Goal: Task Accomplishment & Management: Use online tool/utility

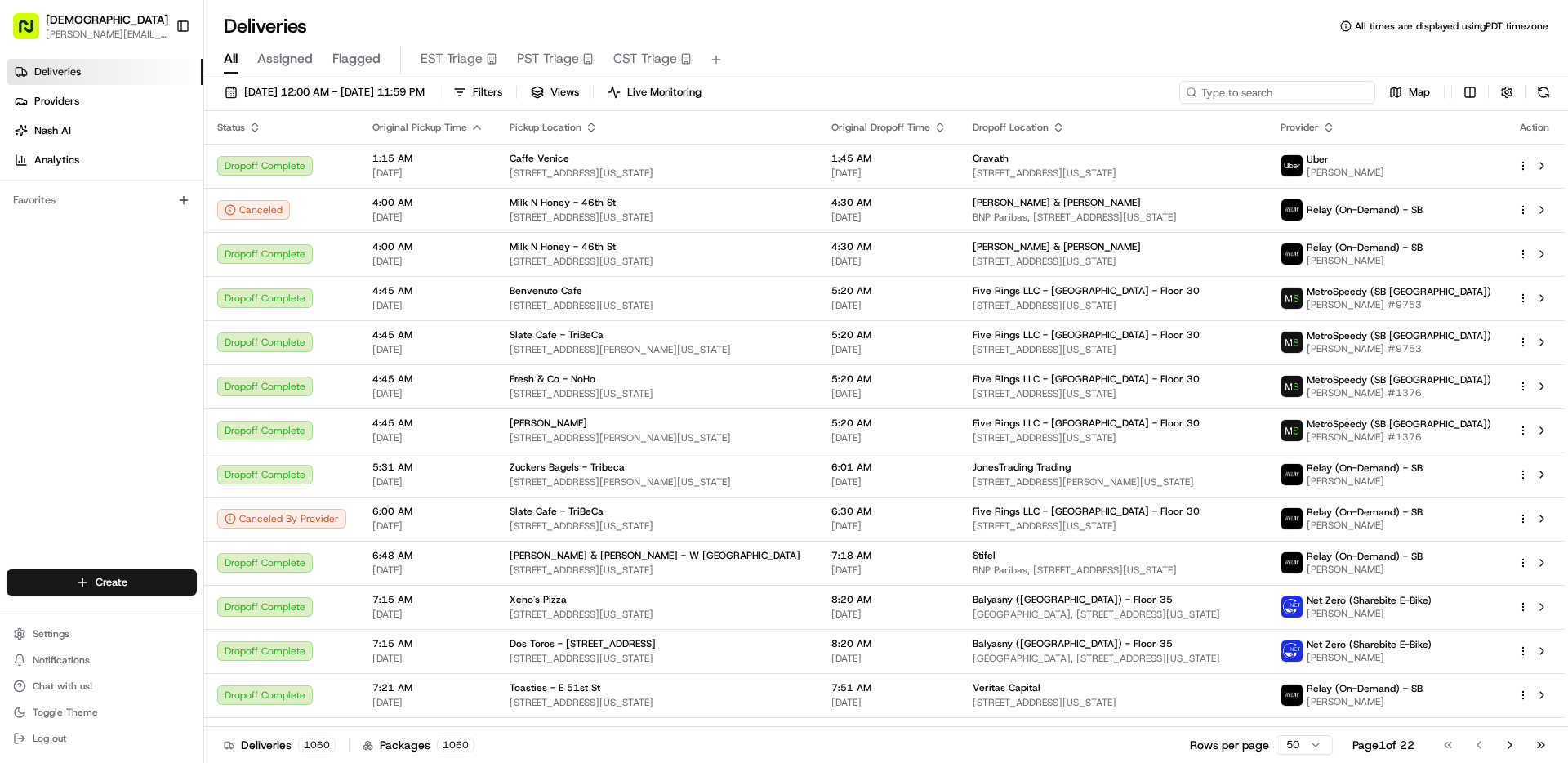
click at [1276, 87] on input at bounding box center [1277, 92] width 196 height 23
type input "lakeline"
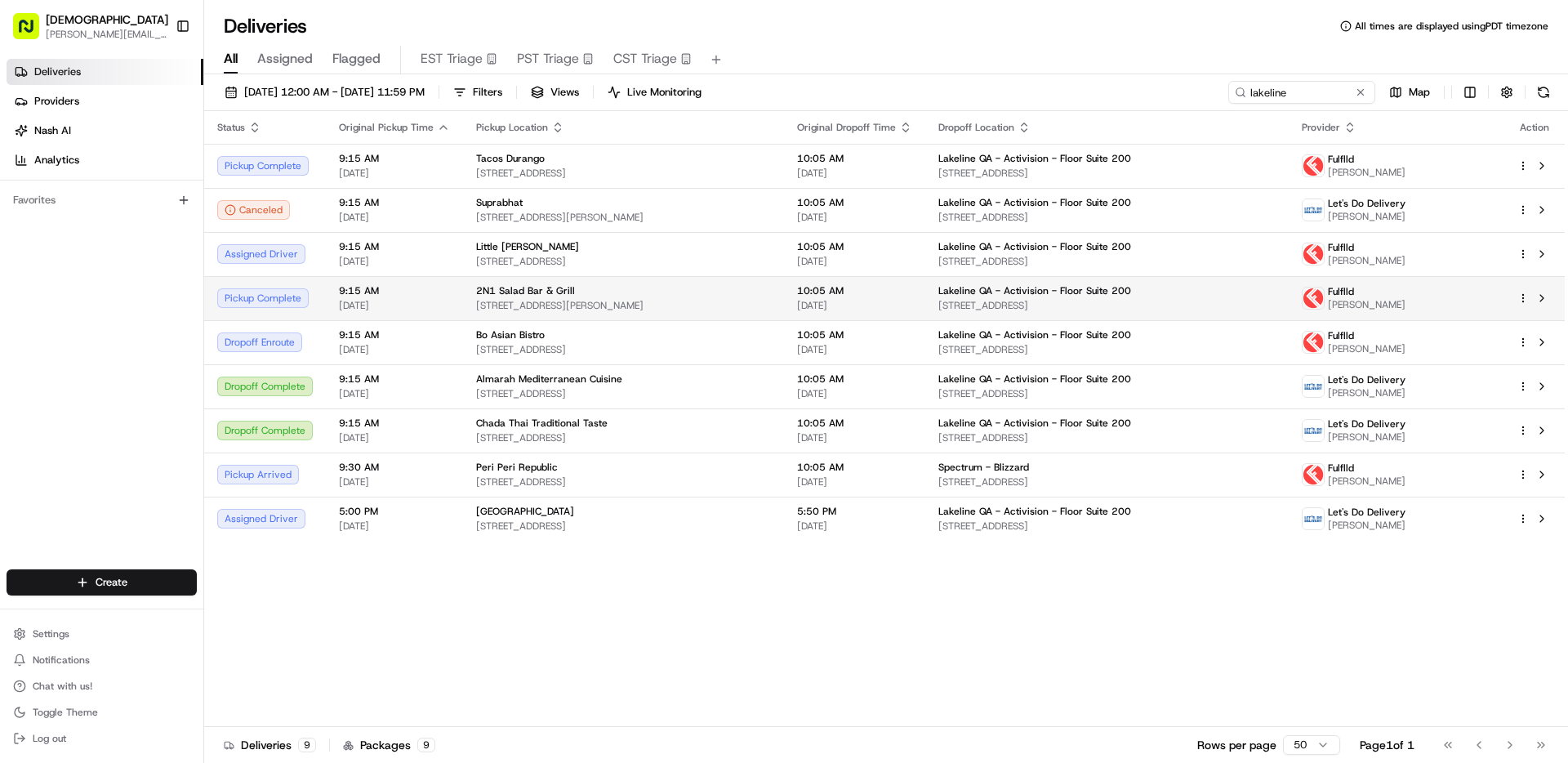
click at [694, 303] on span "[STREET_ADDRESS][PERSON_NAME]" at bounding box center [623, 304] width 295 height 13
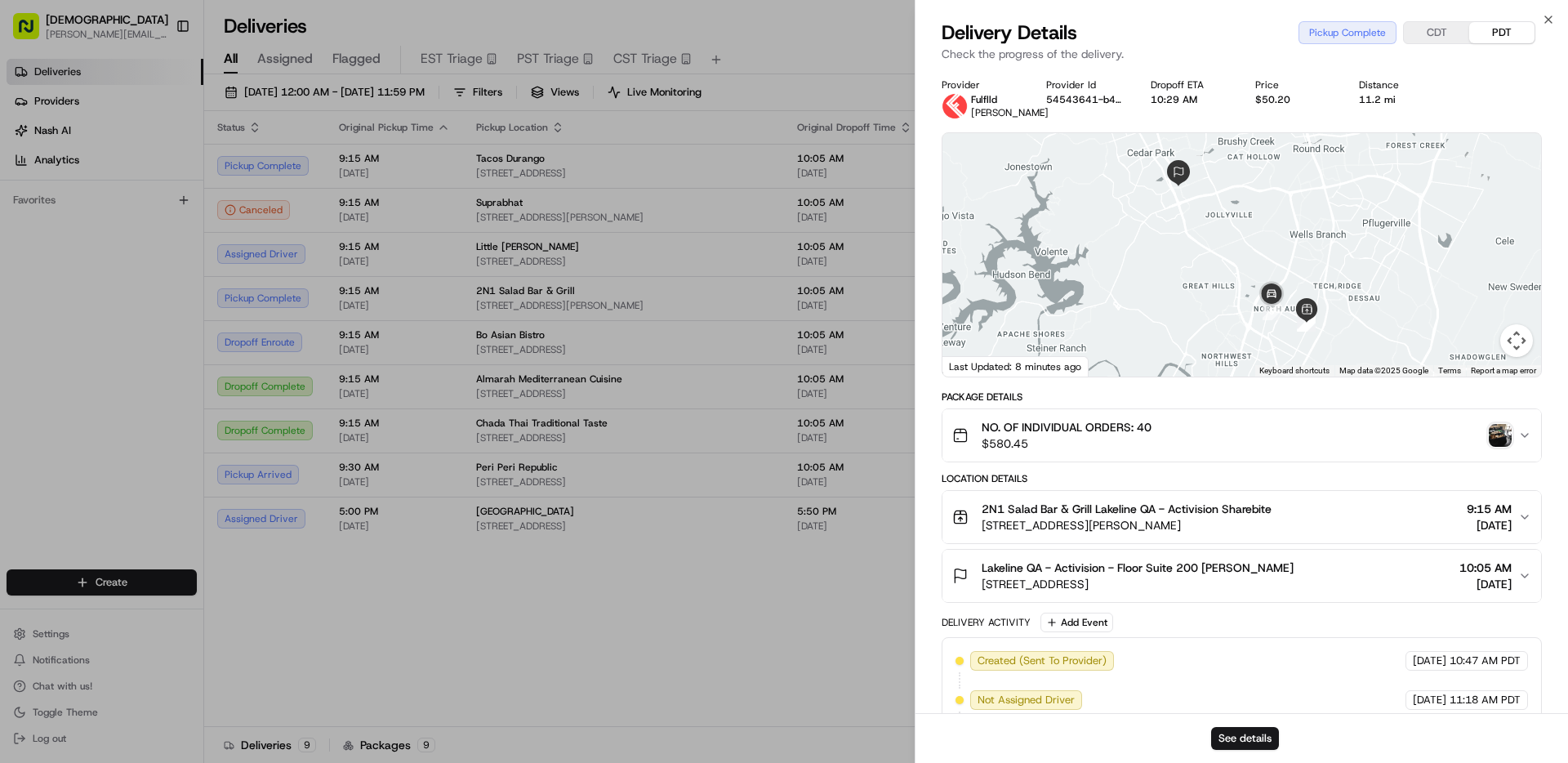
scroll to position [308, 0]
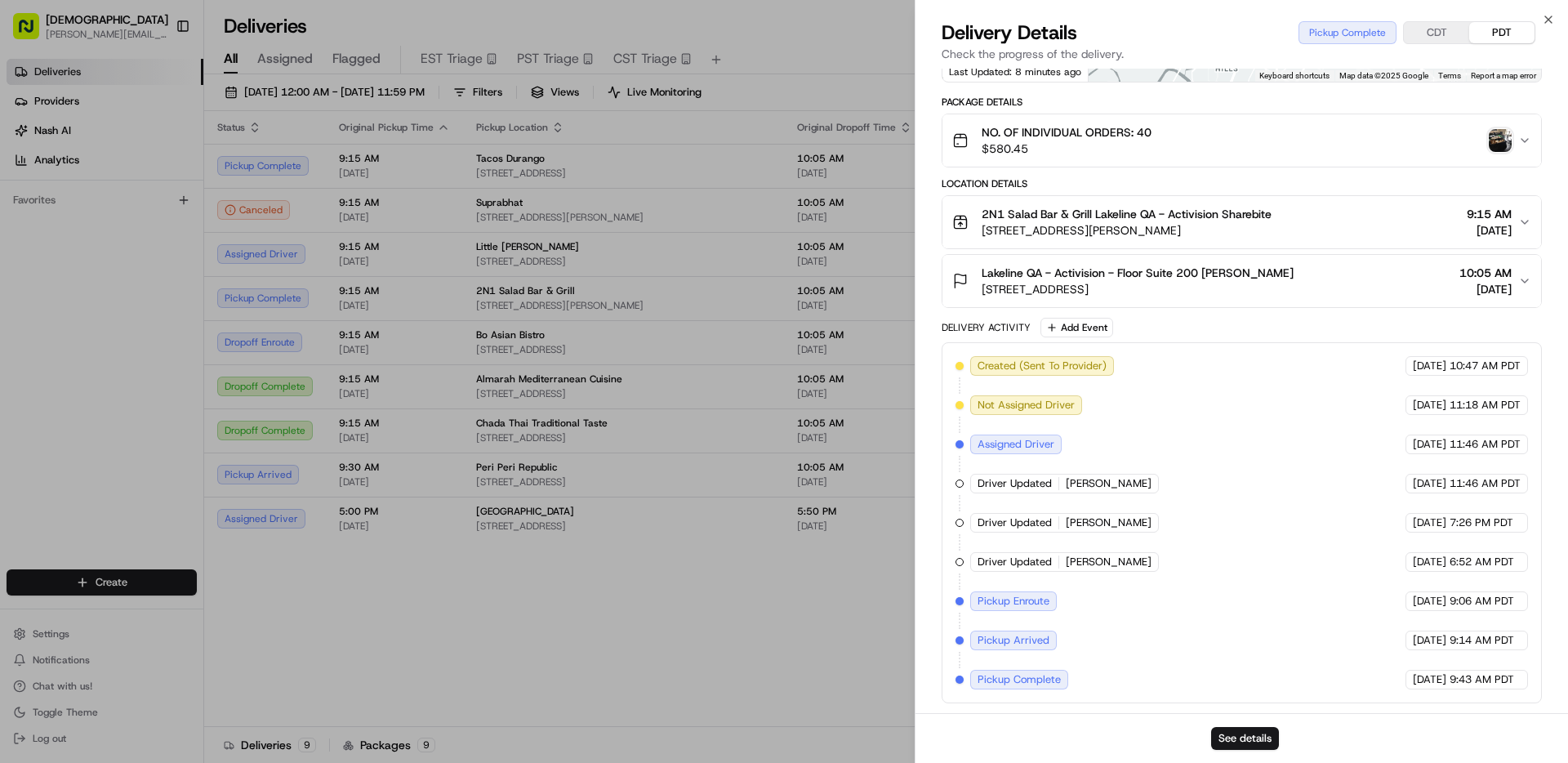
click at [1284, 229] on div "2N1 Salad Bar & Grill Lakeline QA - Activision Sharebite [STREET_ADDRESS][PERSO…" at bounding box center [1236, 222] width 566 height 33
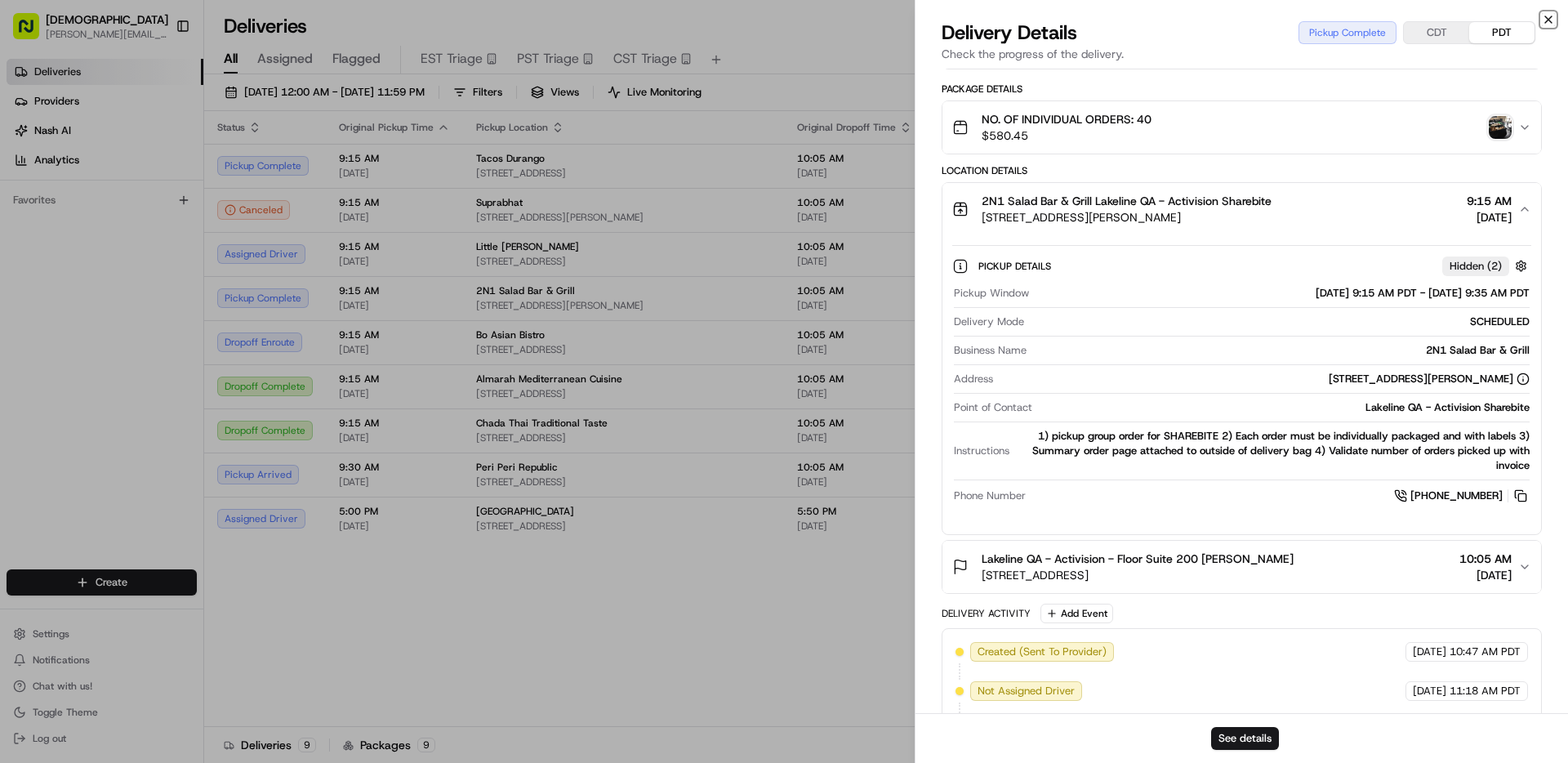
click at [1549, 18] on icon "button" at bounding box center [1548, 18] width 13 height 13
